Goal: Complete application form

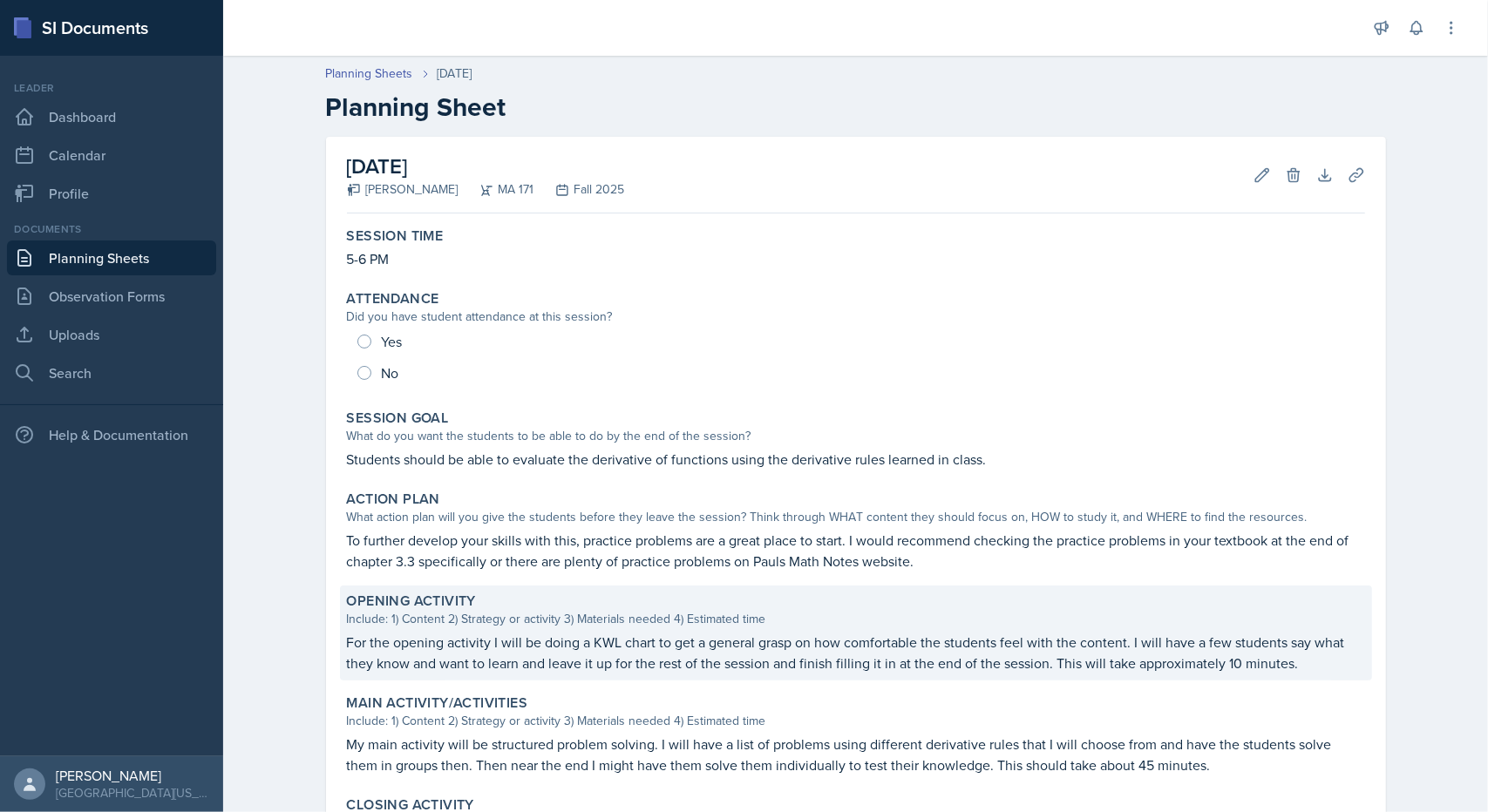
scroll to position [151, 0]
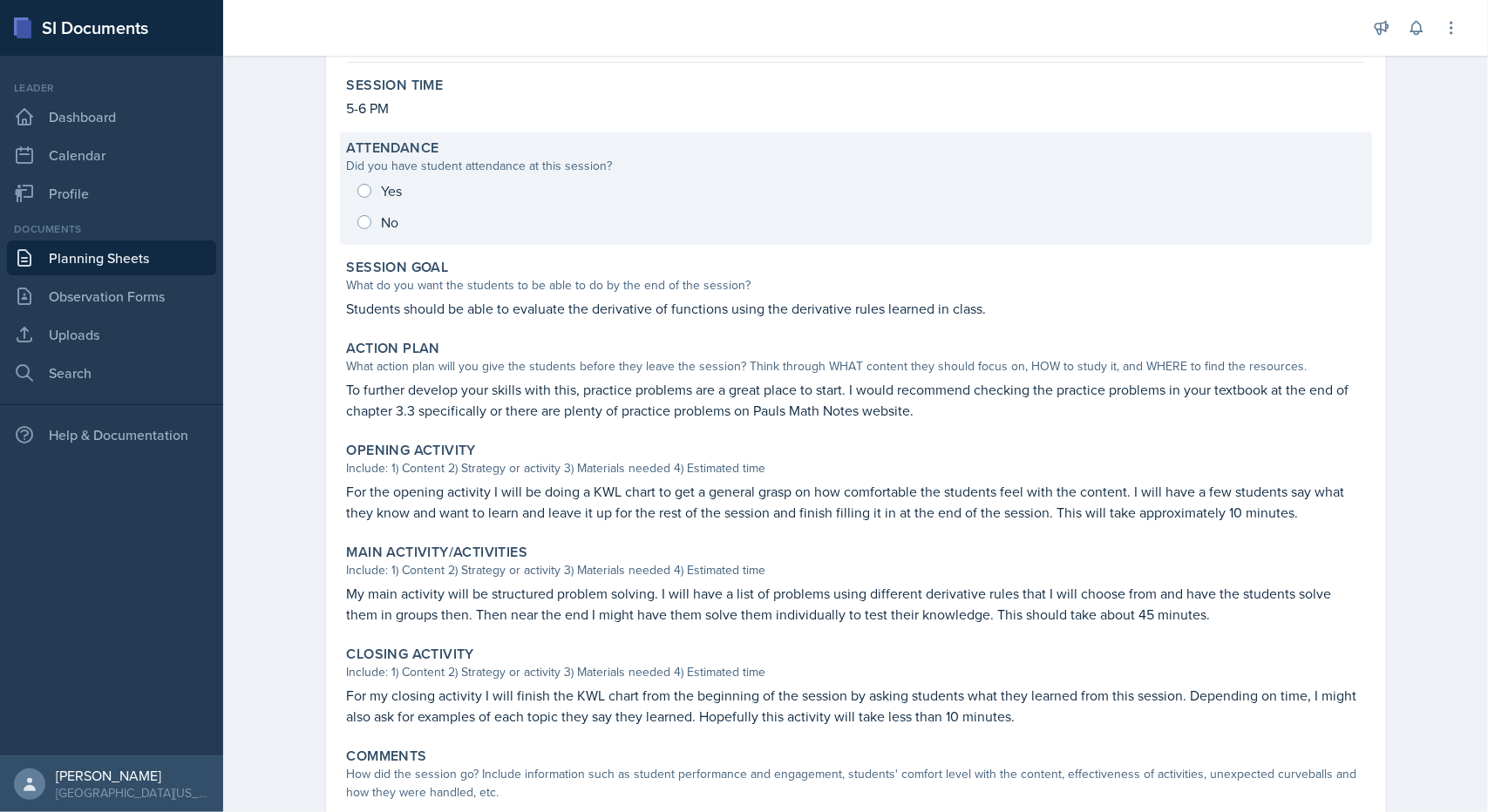
click at [366, 196] on div "Yes No" at bounding box center [856, 206] width 1018 height 63
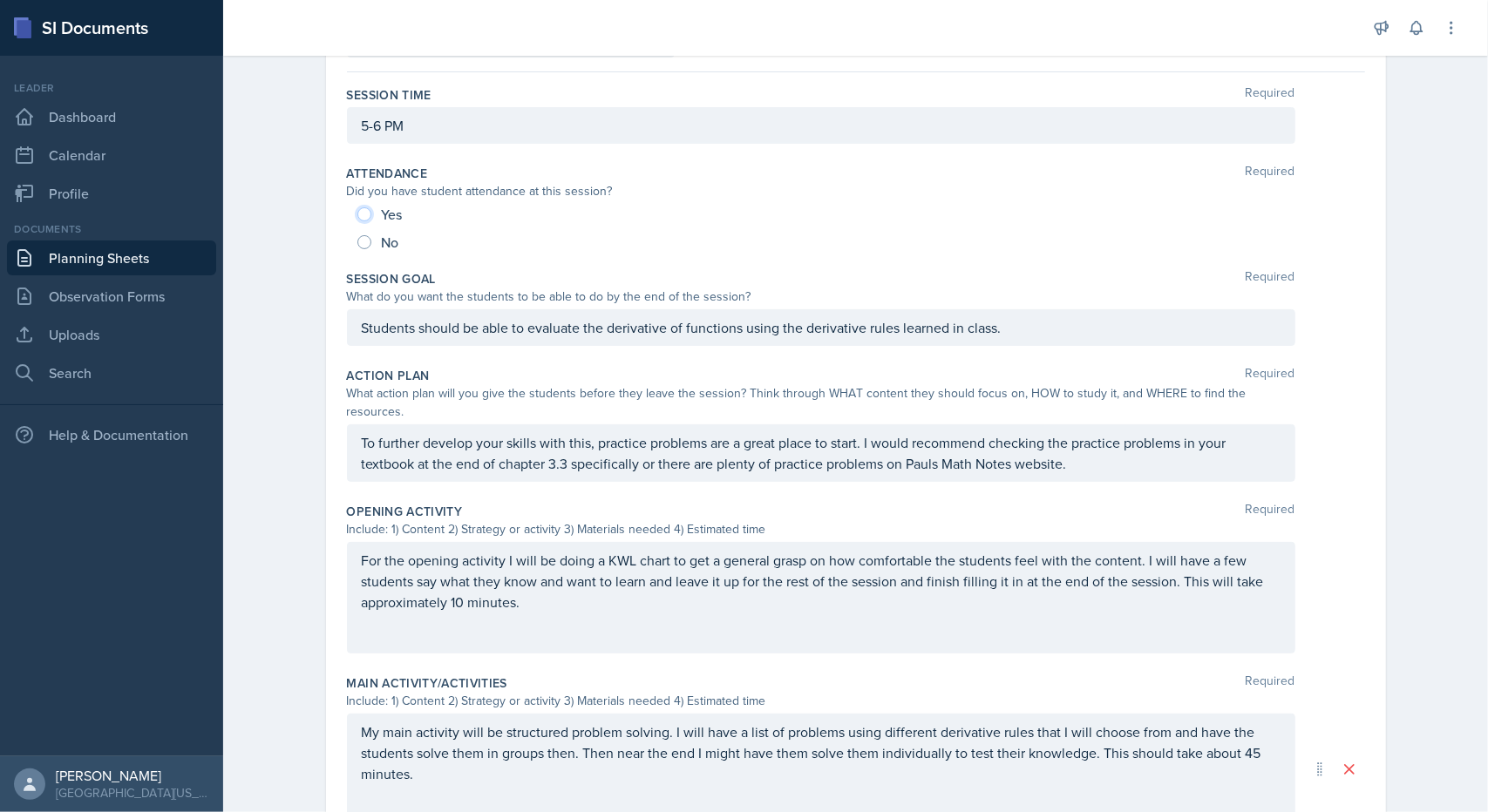
click at [363, 209] on input "Yes" at bounding box center [364, 214] width 14 height 14
radio input "true"
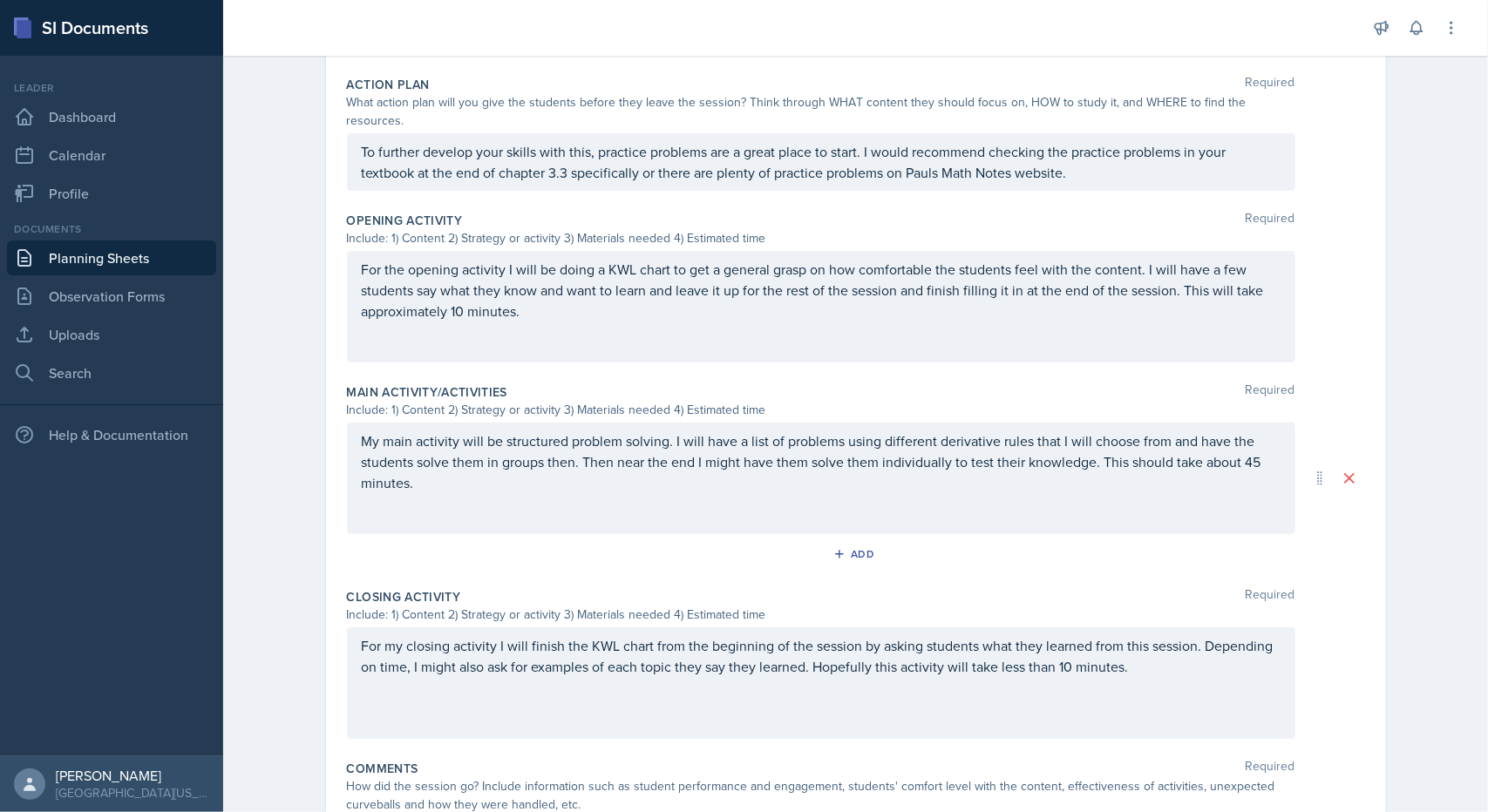
scroll to position [532, 0]
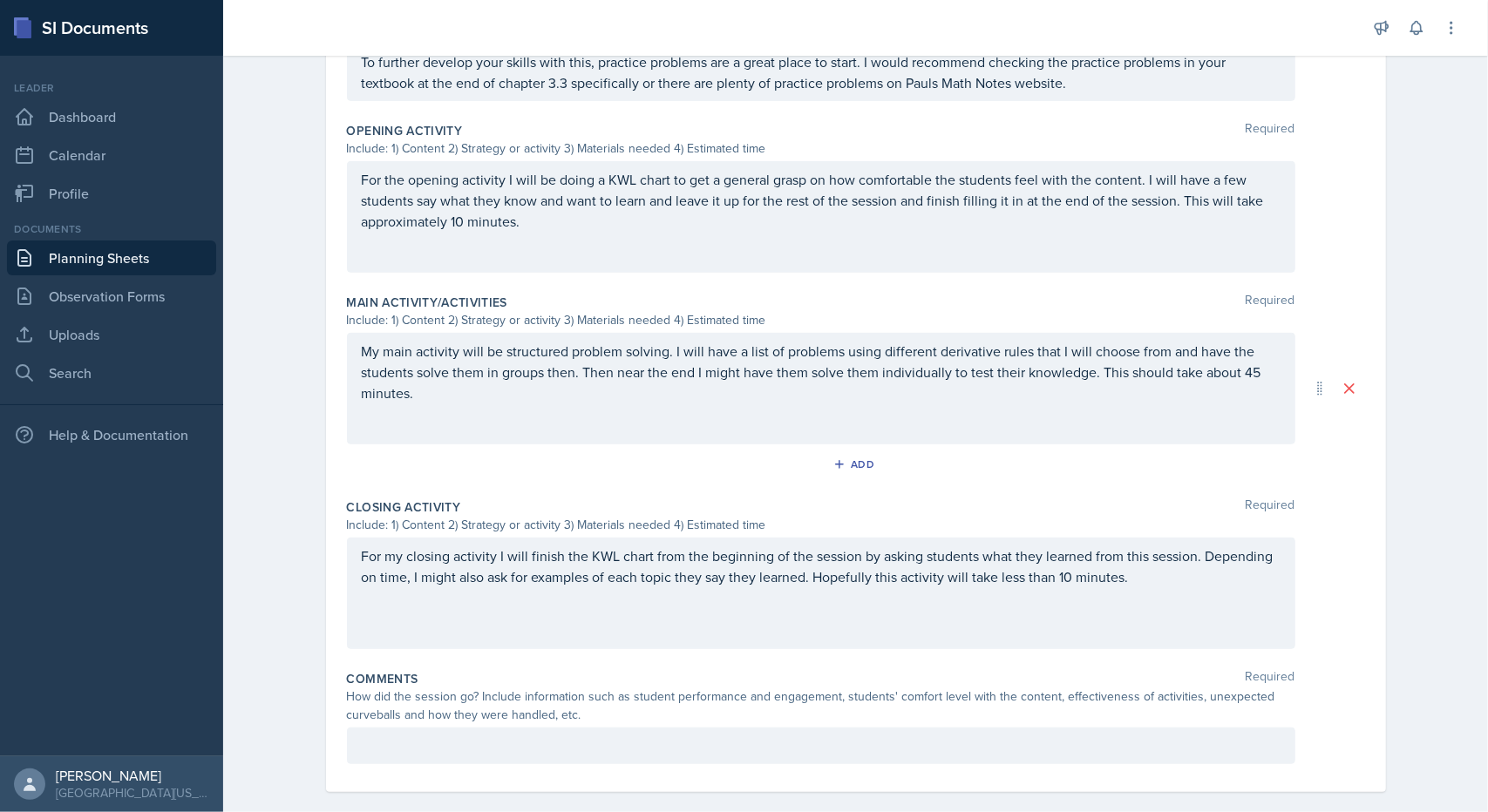
click at [416, 728] on div at bounding box center [820, 746] width 948 height 36
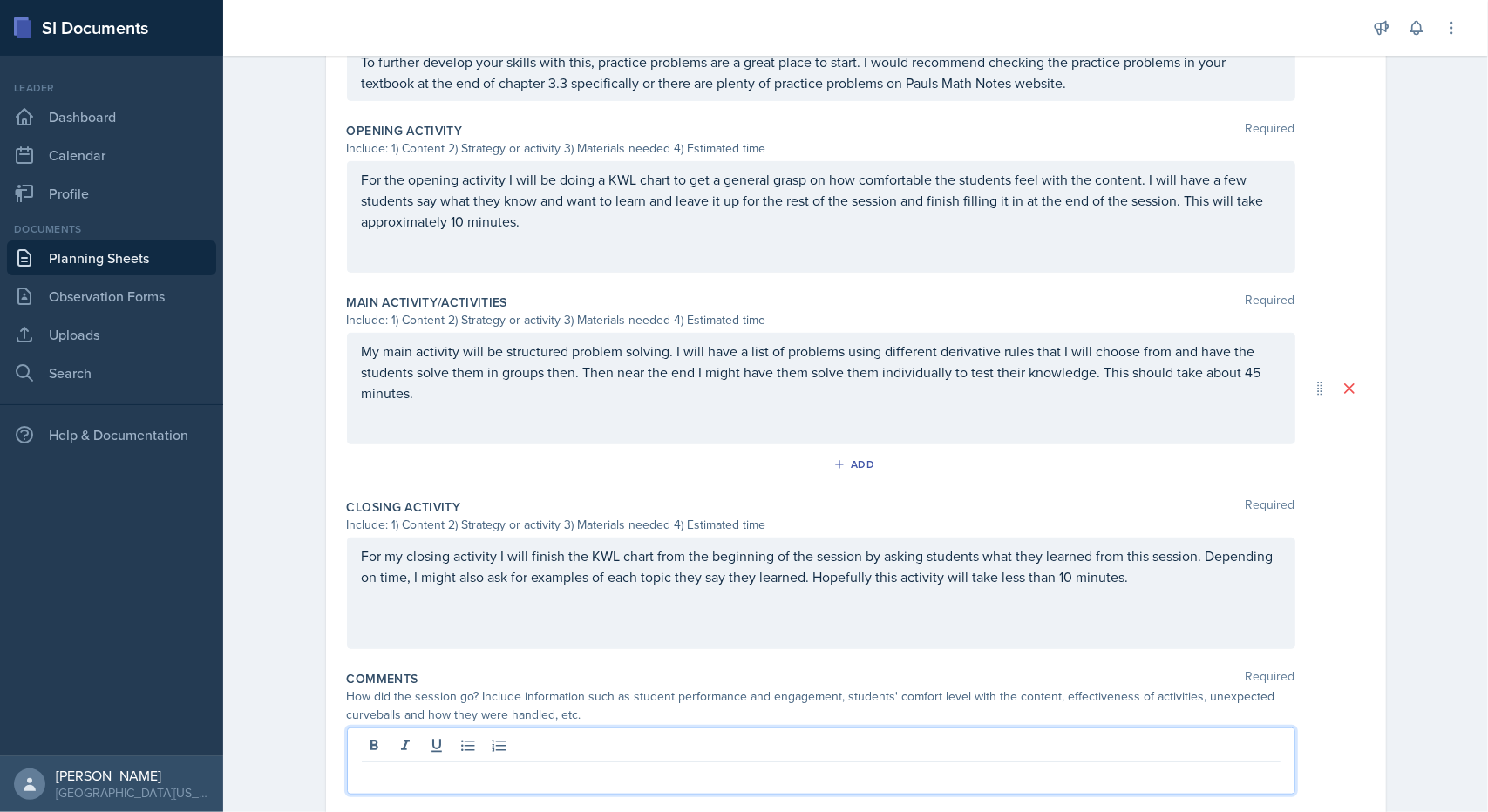
scroll to position [562, 0]
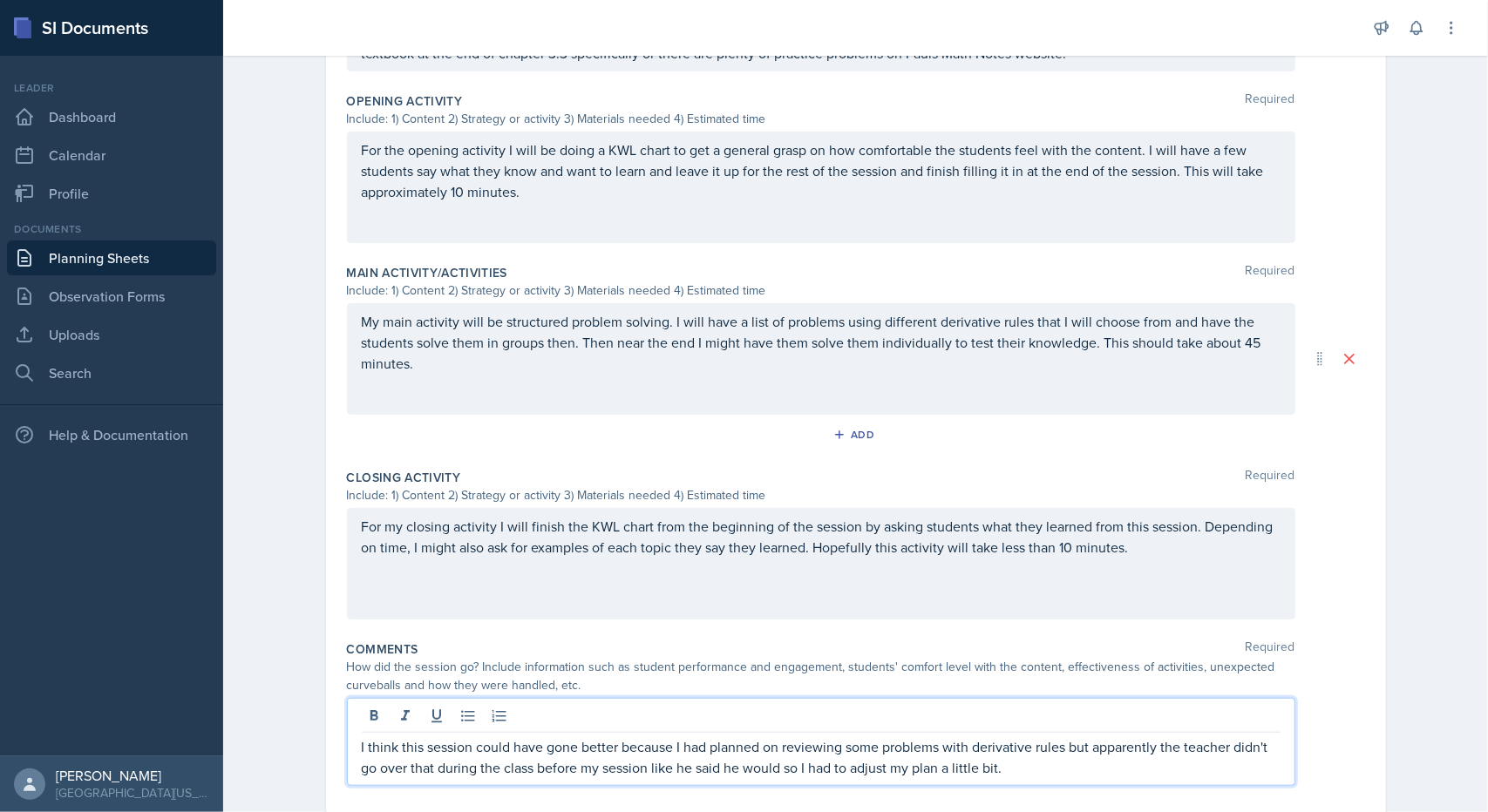
click at [778, 747] on p "I think this session could have gone better because I had planned on reviewing …" at bounding box center [821, 758] width 919 height 42
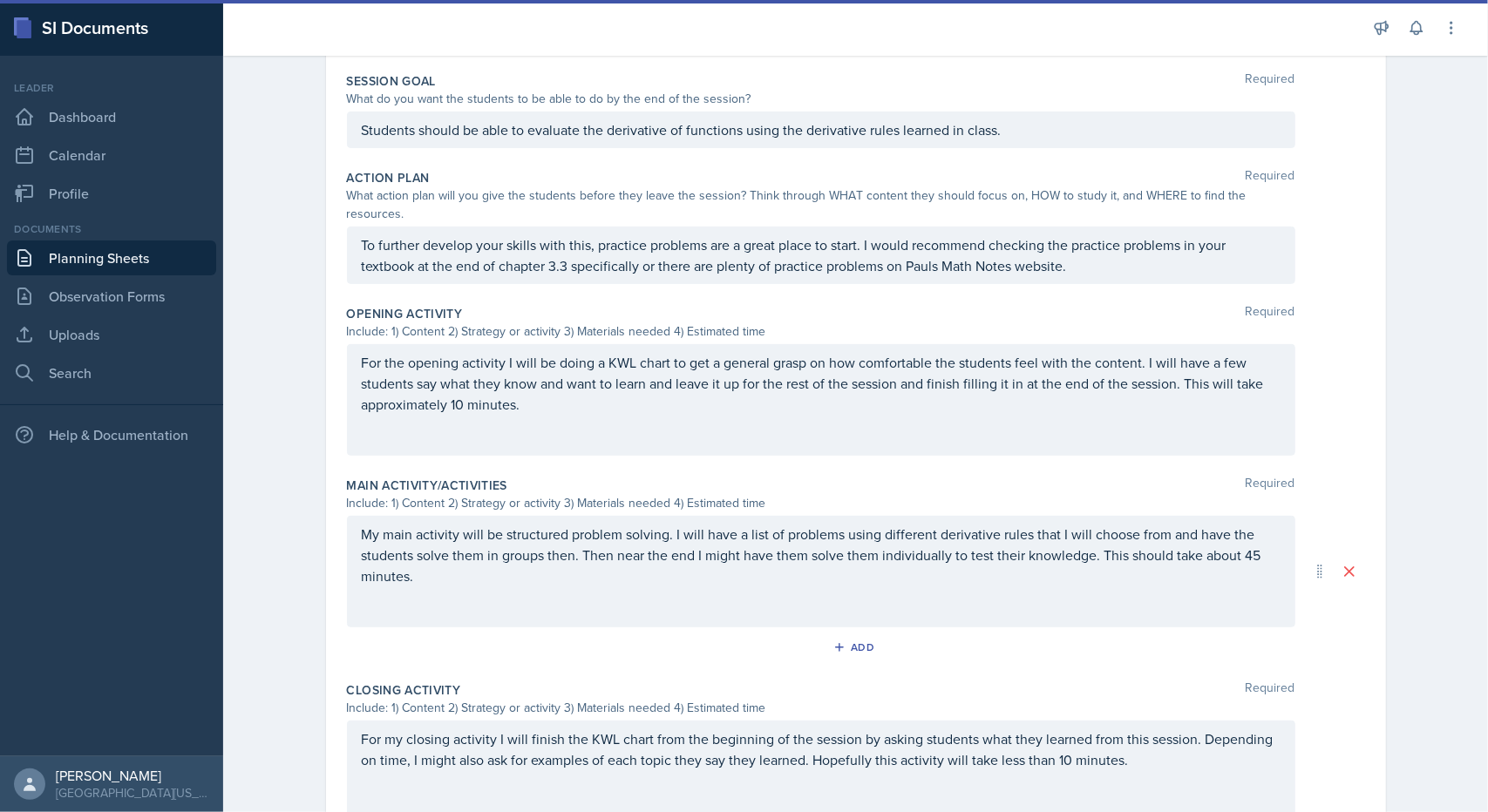
scroll to position [87, 0]
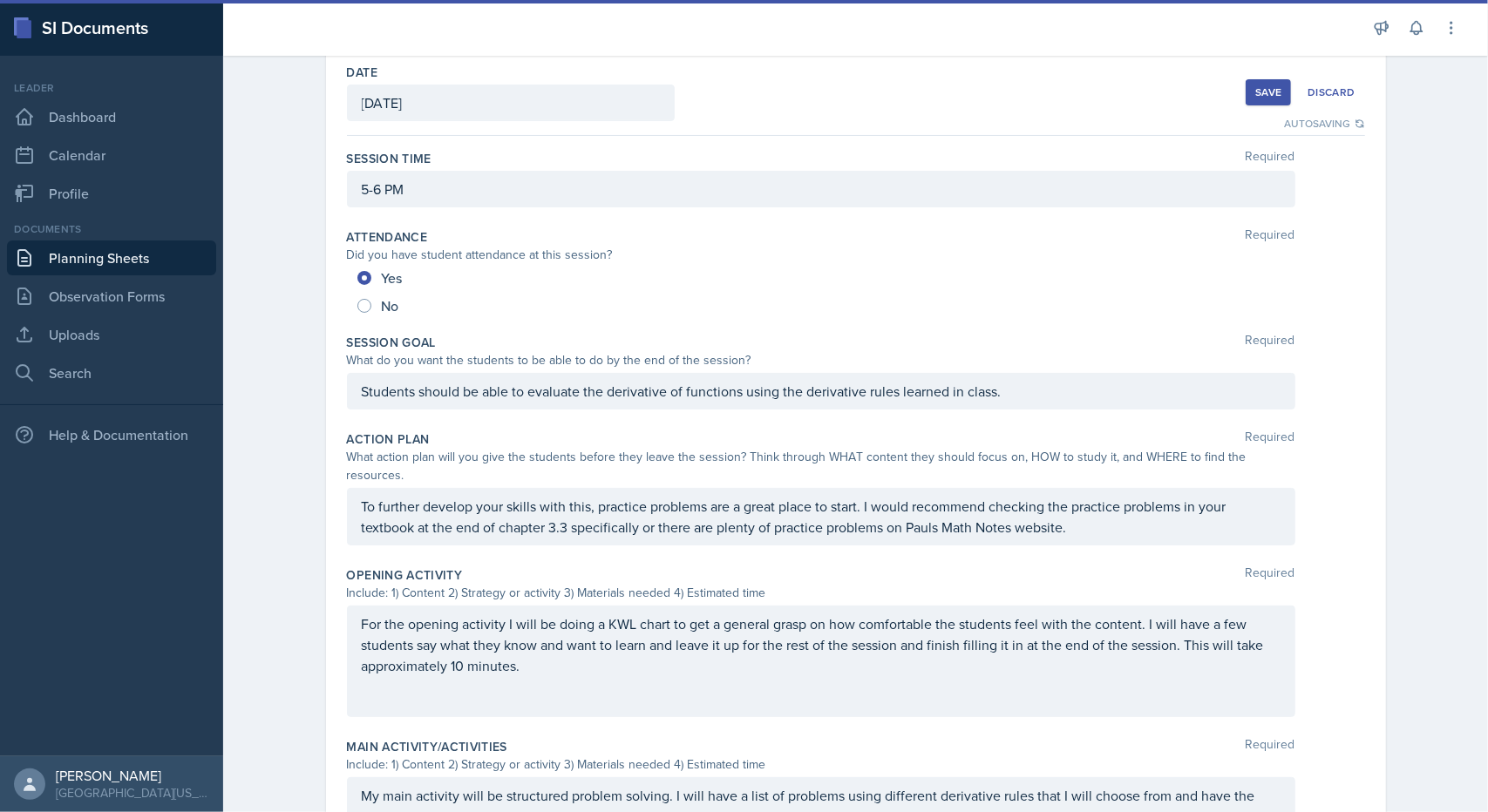
click at [1274, 96] on div "Save" at bounding box center [1268, 92] width 26 height 14
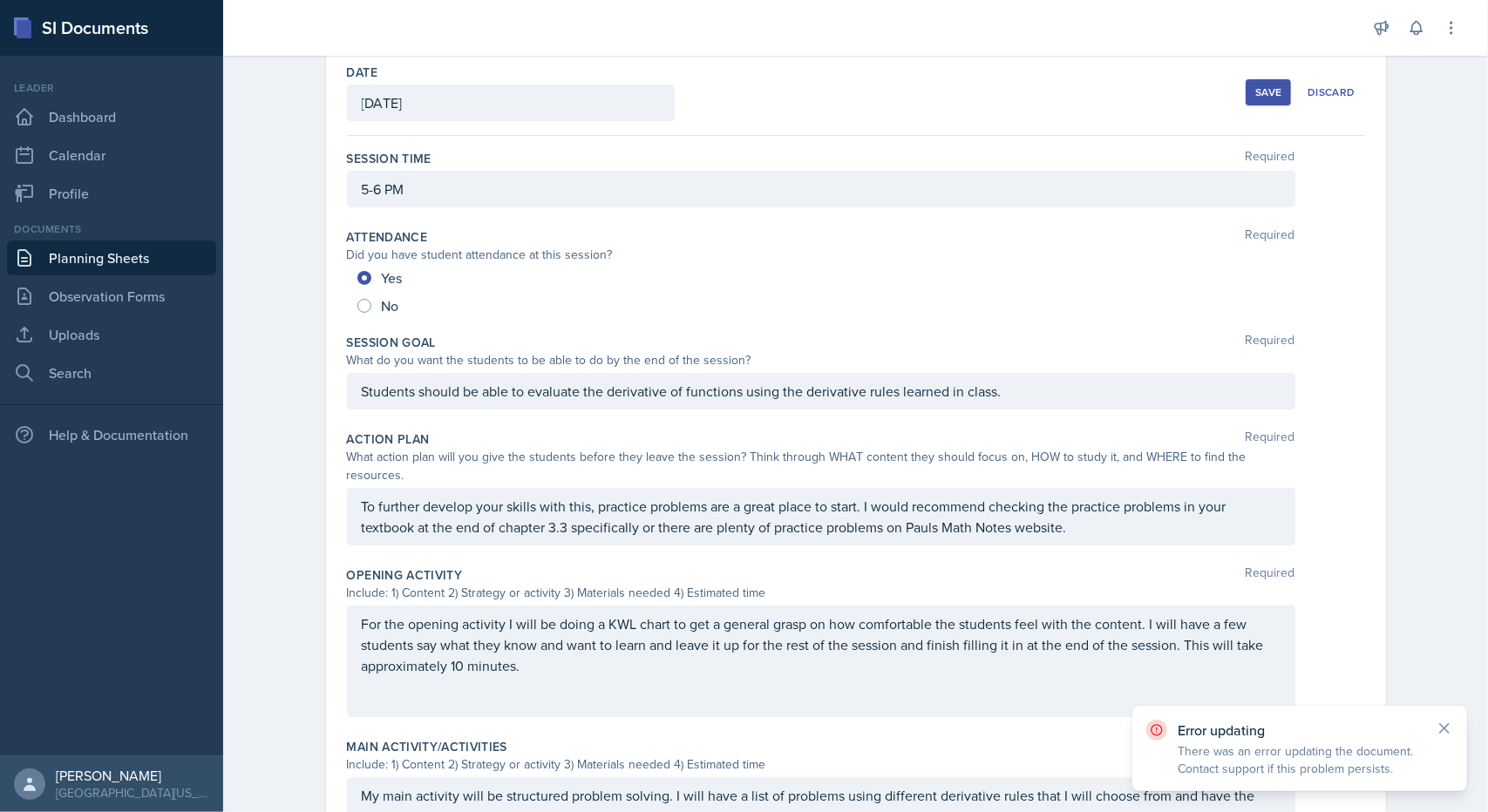
click at [1272, 99] on div "Save" at bounding box center [1268, 92] width 26 height 14
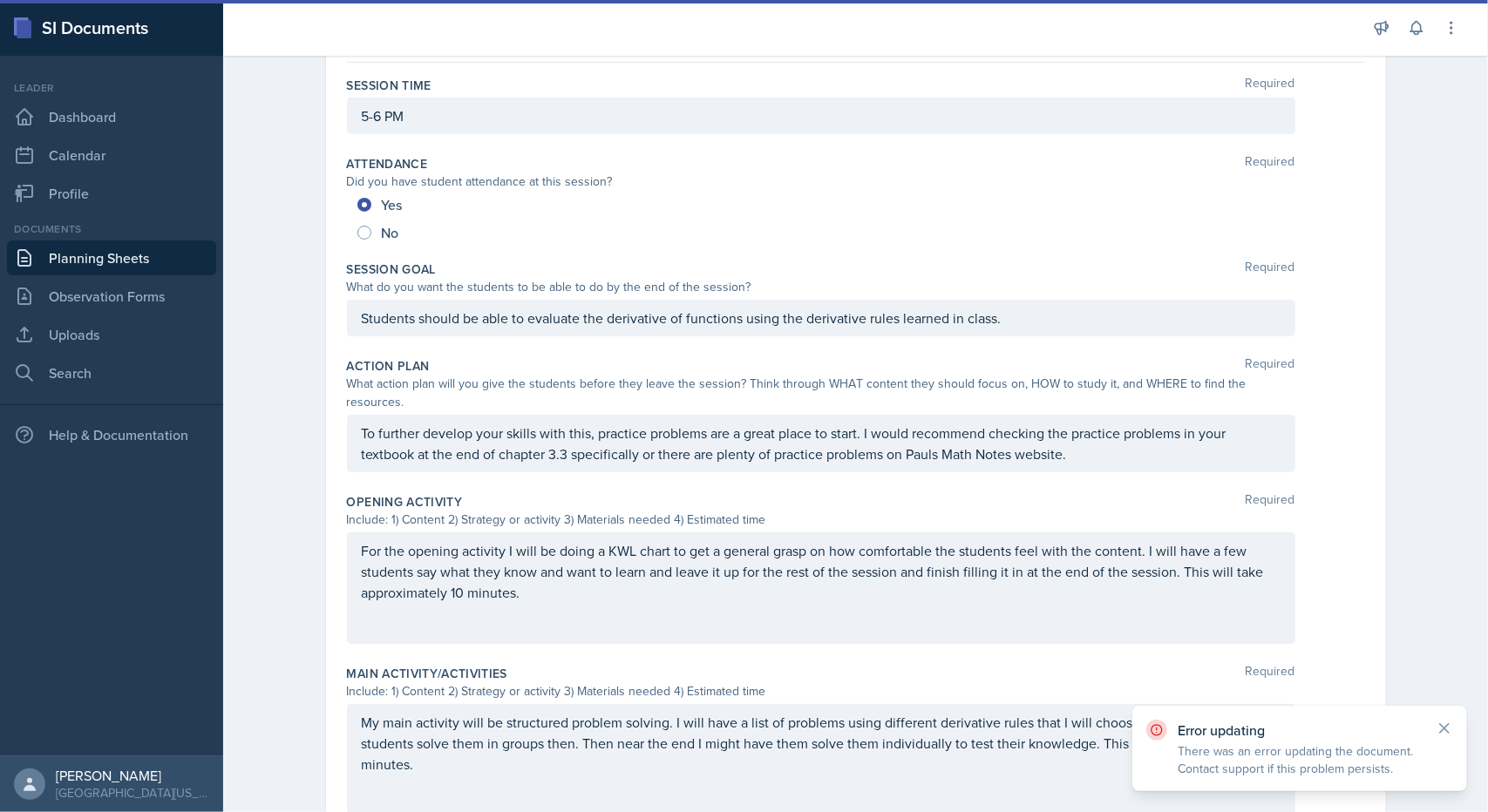
scroll to position [367, 0]
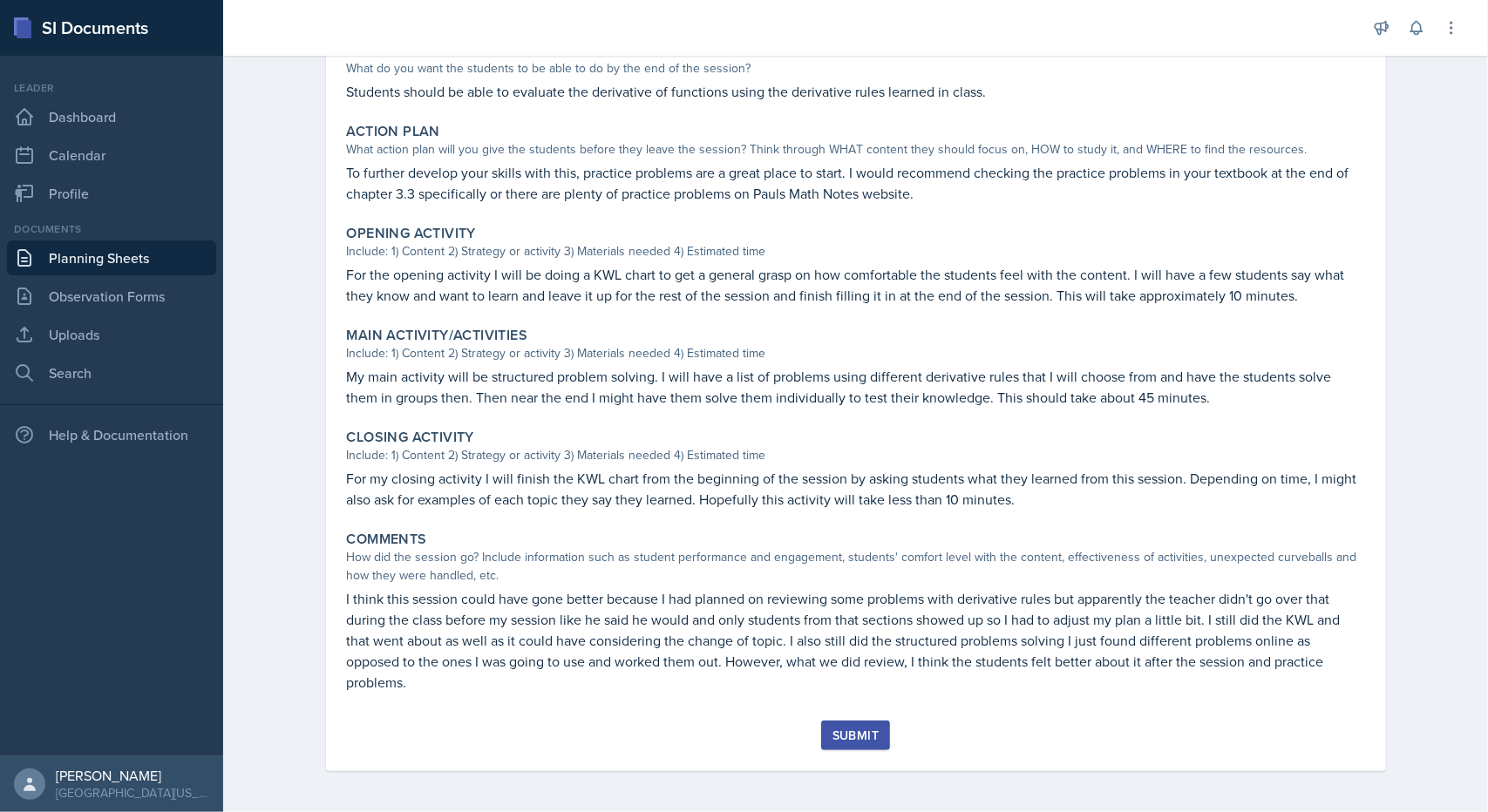
click at [832, 729] on div "Submit" at bounding box center [855, 735] width 46 height 14
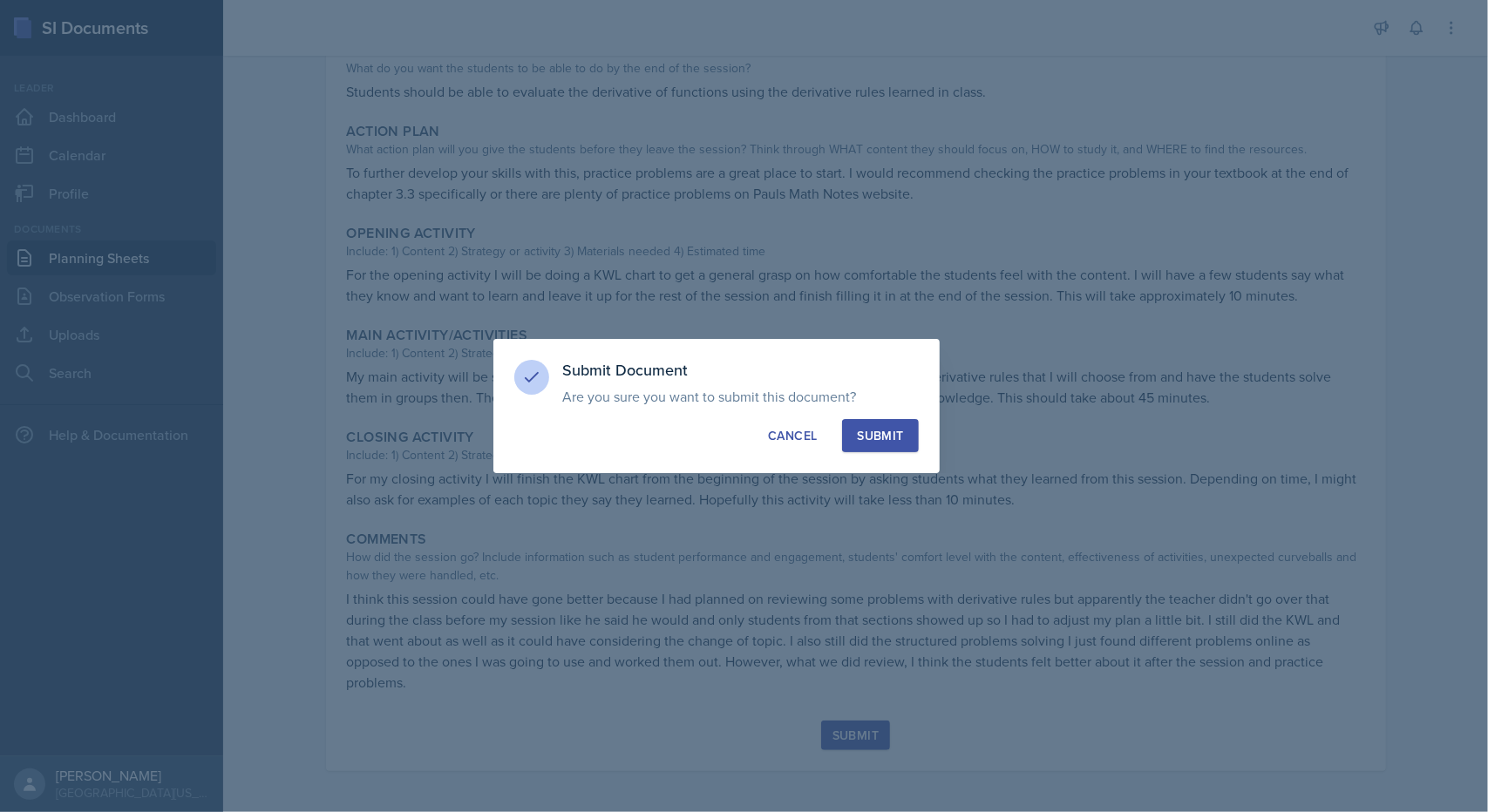
click at [884, 443] on div "Submit" at bounding box center [879, 435] width 46 height 17
radio input "true"
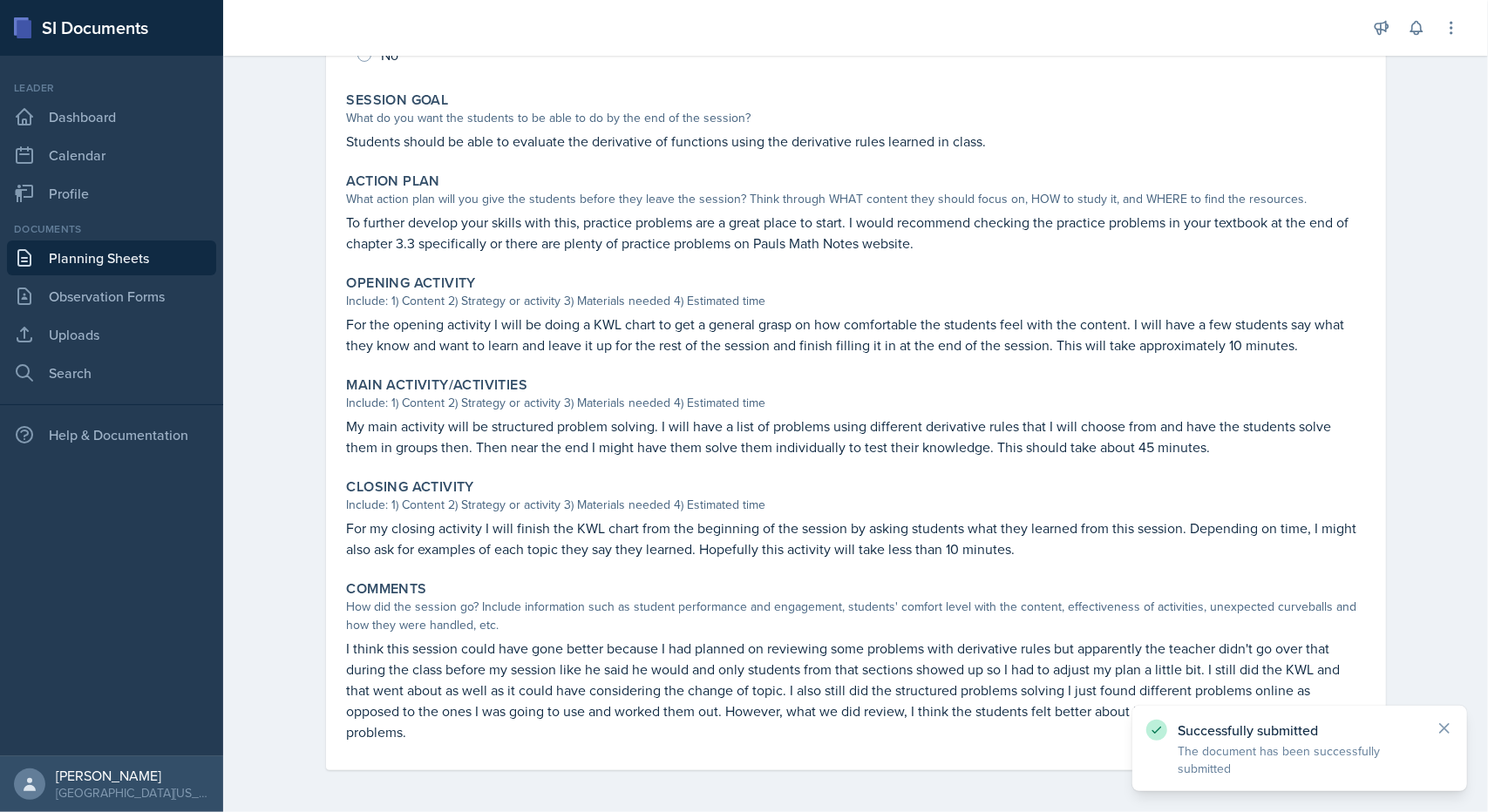
scroll to position [318, 0]
